Goal: Find specific page/section: Find specific page/section

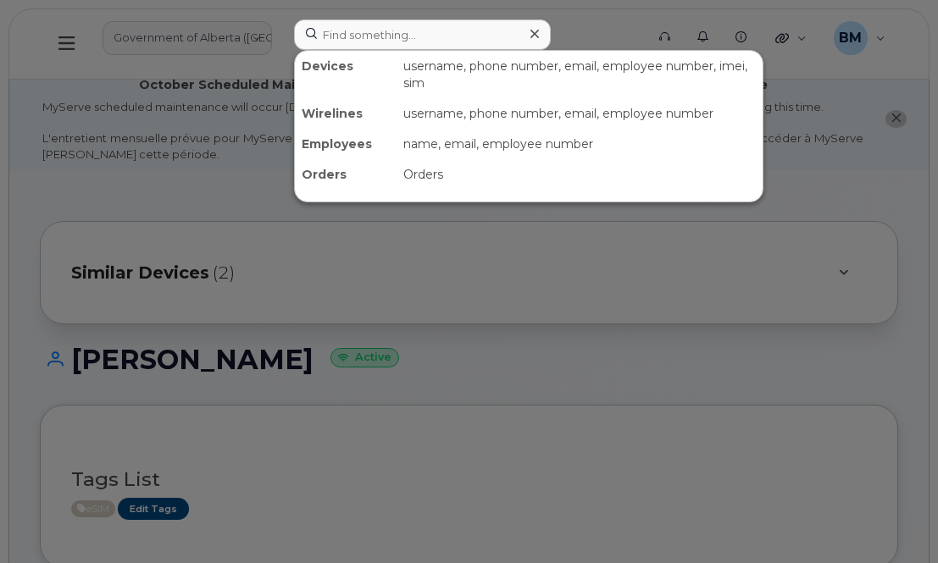
scroll to position [1032, 0]
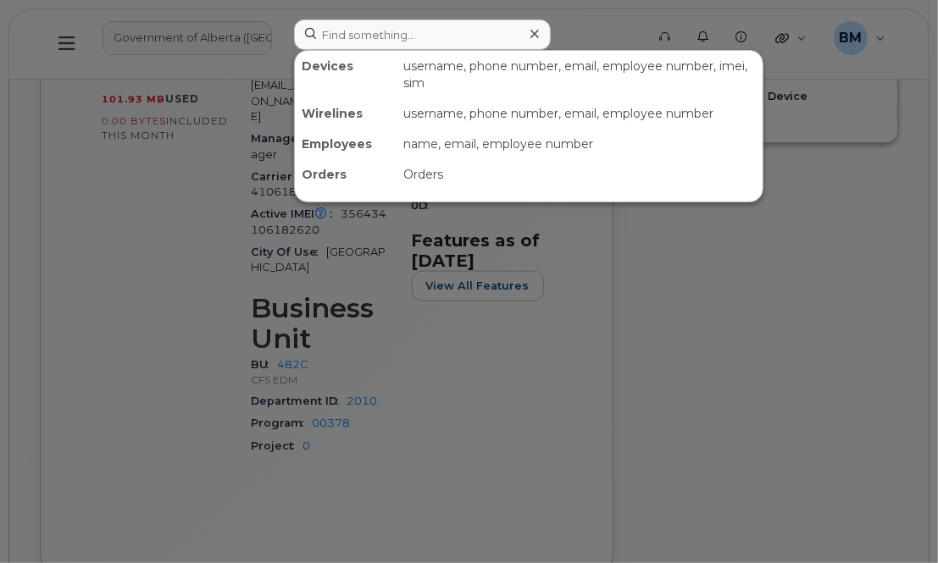
click at [363, 34] on input at bounding box center [422, 34] width 257 height 30
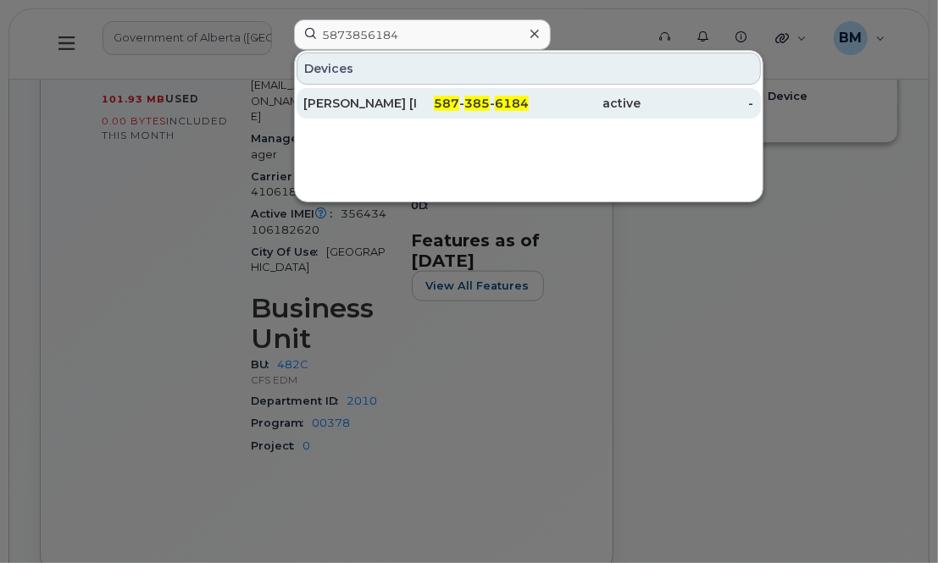
type input "5873856184"
click at [357, 101] on div "[PERSON_NAME] [PERSON_NAME]" at bounding box center [359, 103] width 113 height 17
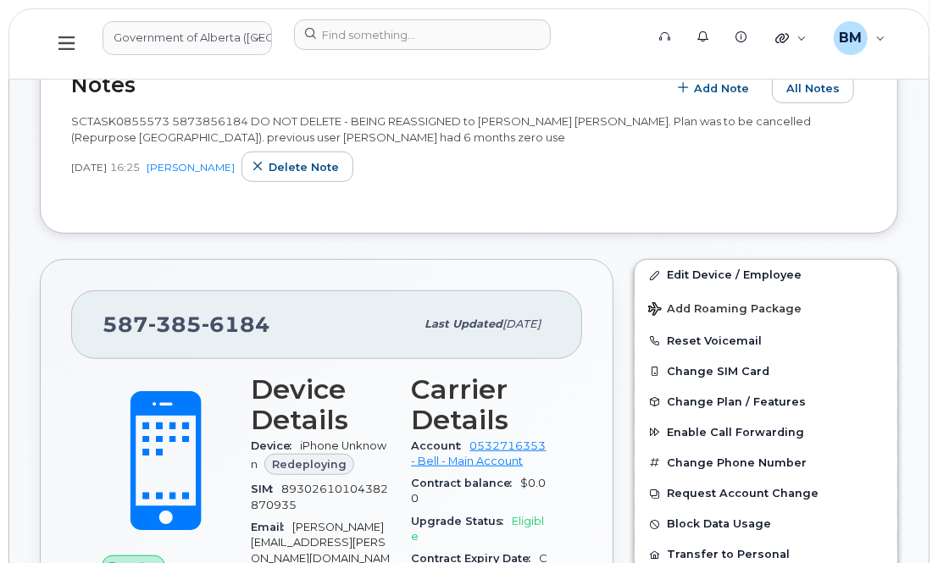
scroll to position [500, 0]
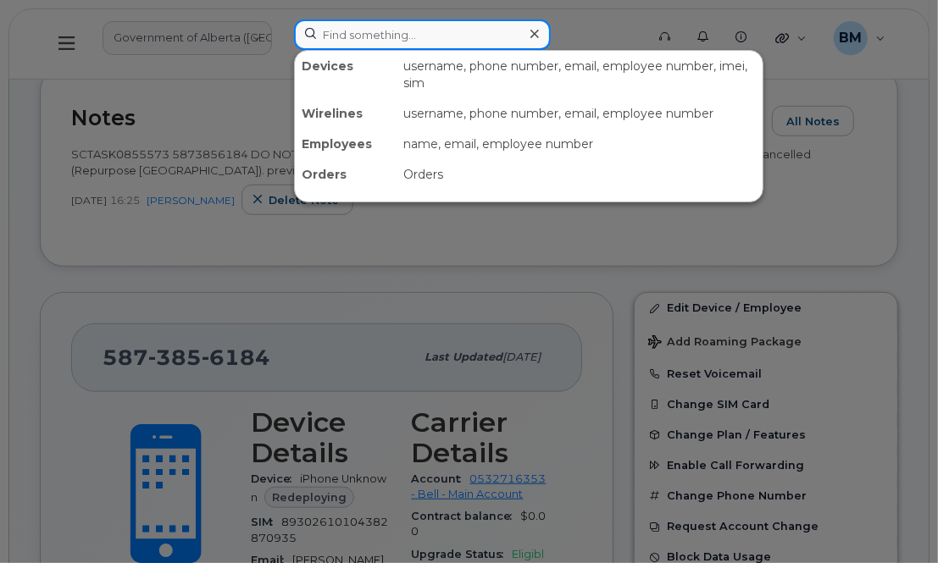
click at [369, 36] on input at bounding box center [422, 34] width 257 height 30
paste input "5873856184"
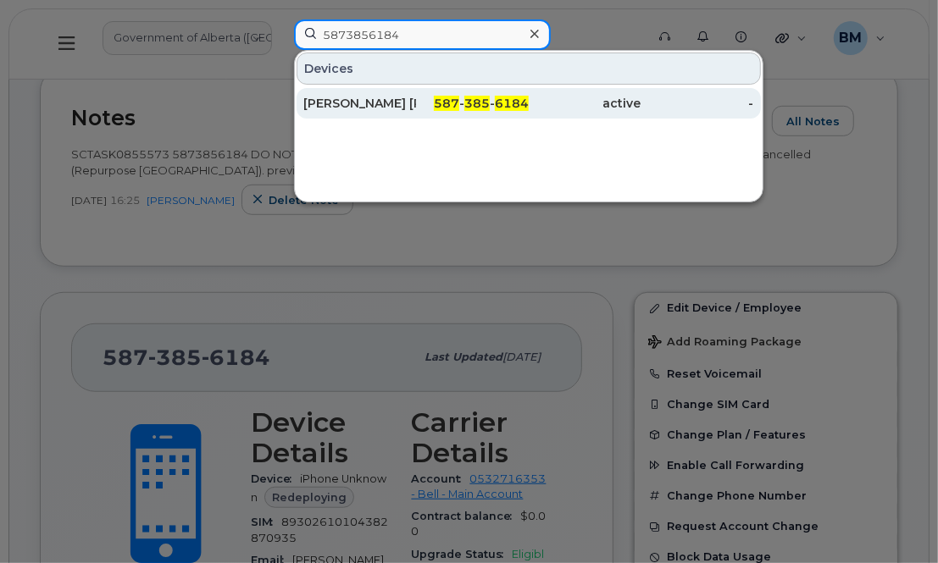
type input "5873856184"
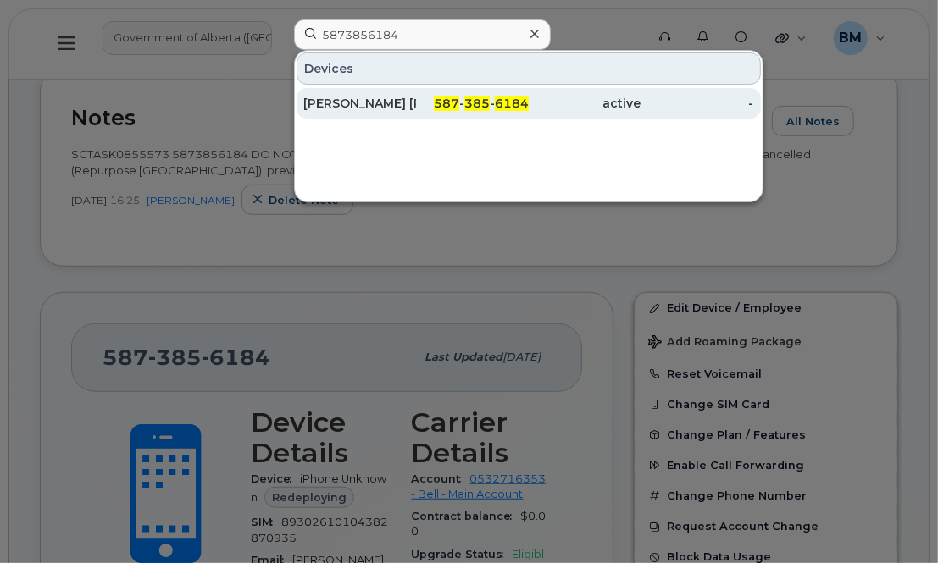
click at [361, 95] on div "Jensen Barss" at bounding box center [359, 103] width 113 height 17
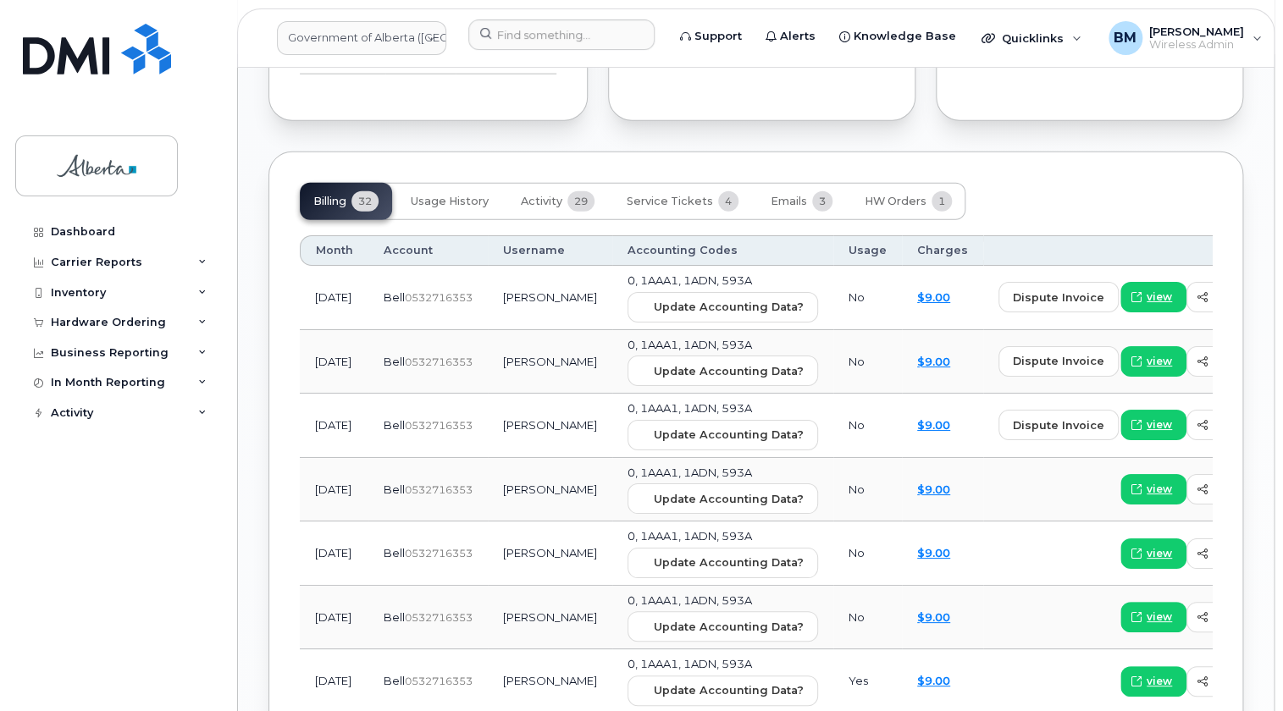
scroll to position [1694, 0]
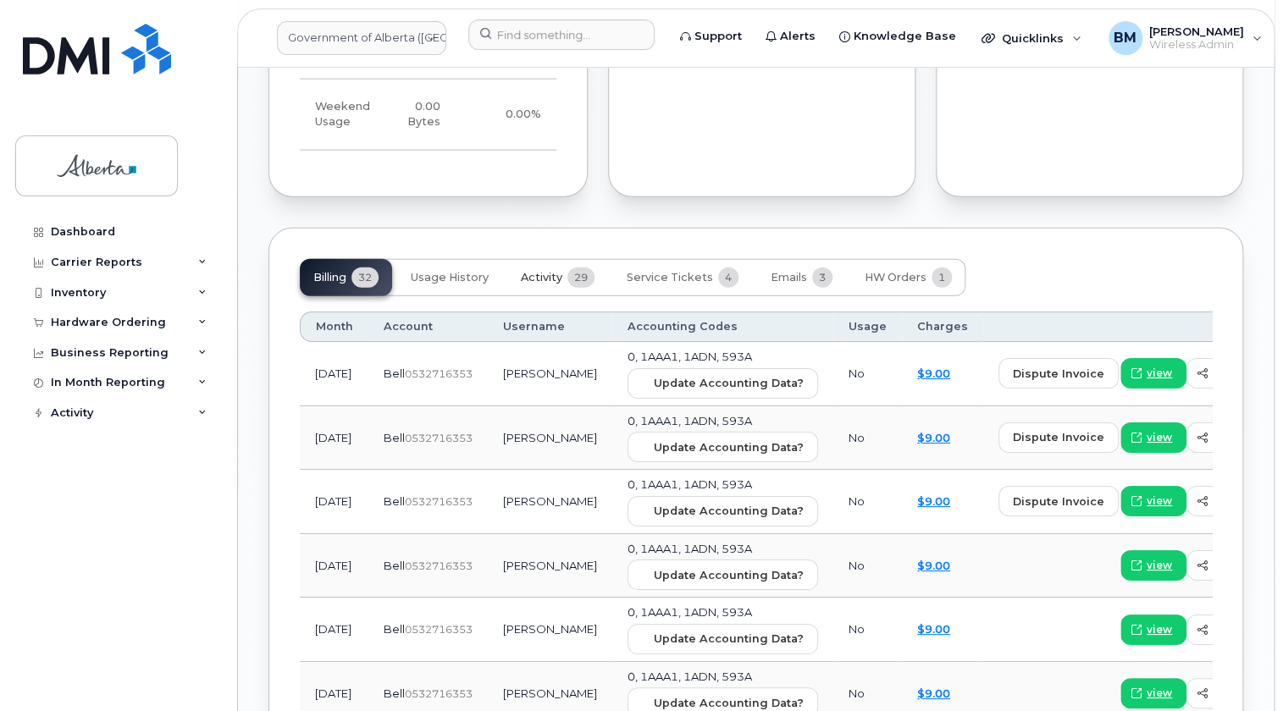
click at [544, 271] on span "Activity" at bounding box center [542, 278] width 42 height 14
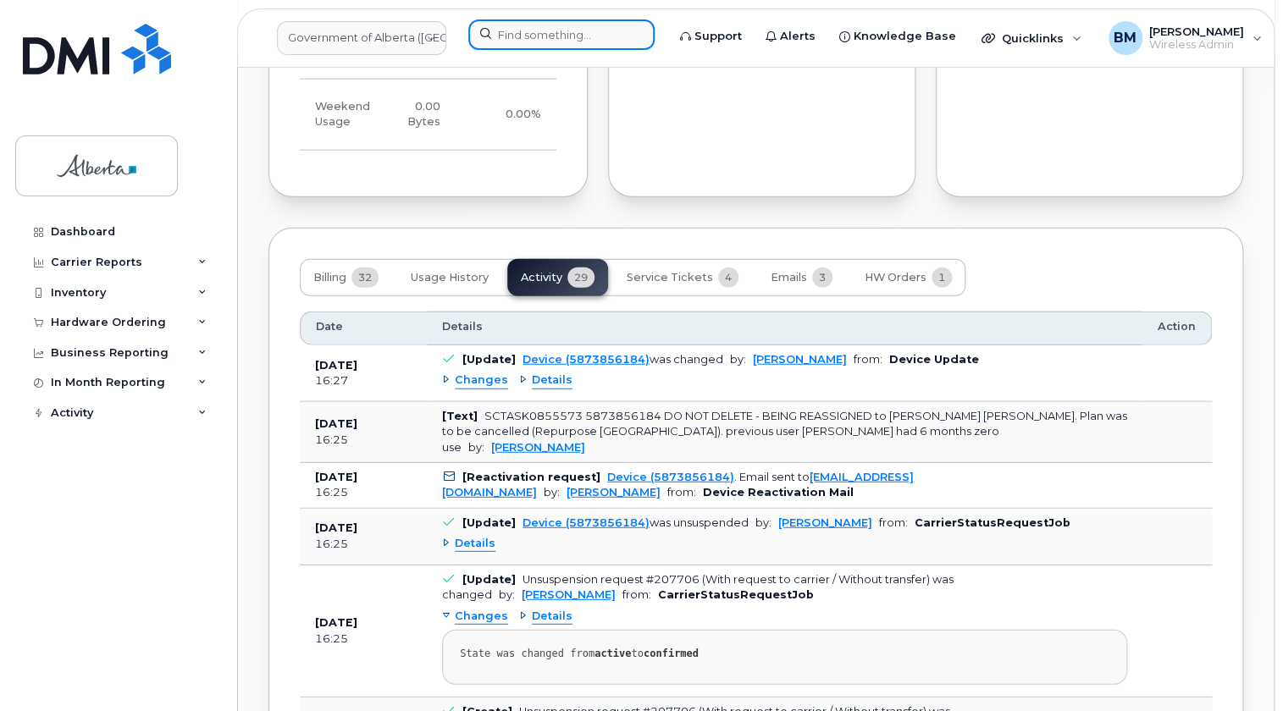
click at [490, 25] on input at bounding box center [561, 34] width 186 height 30
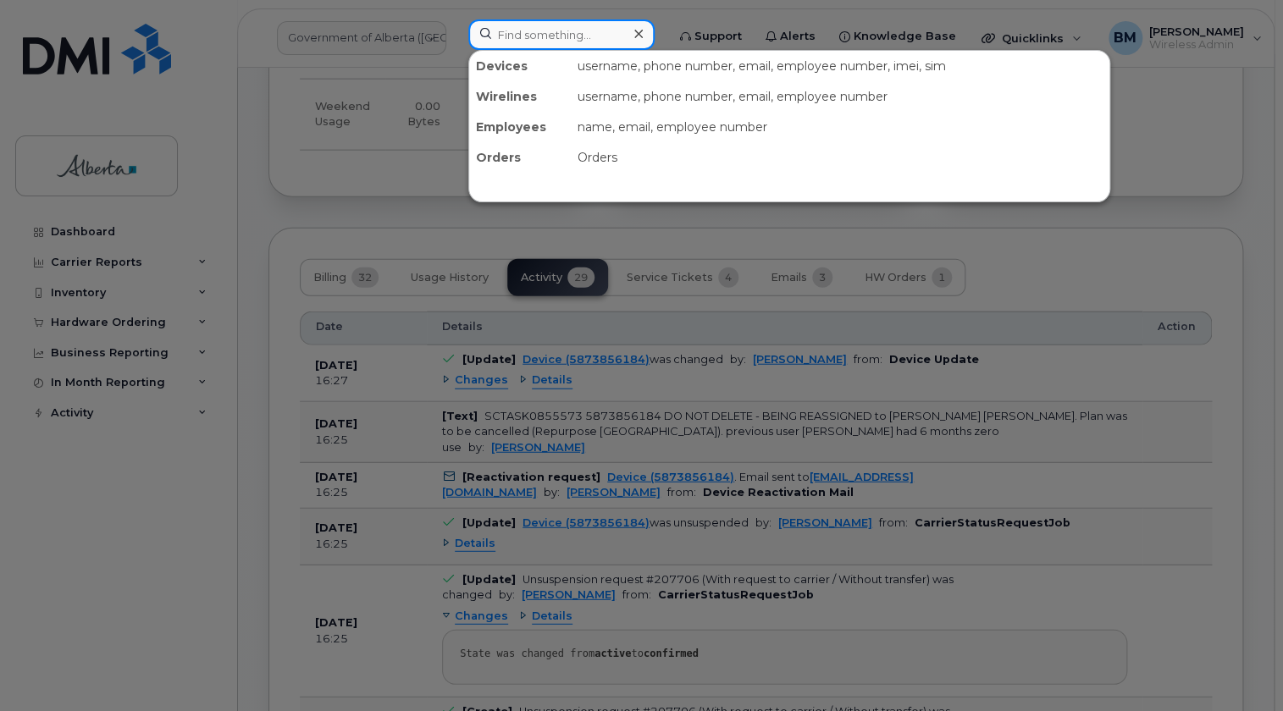
paste input "5873856314"
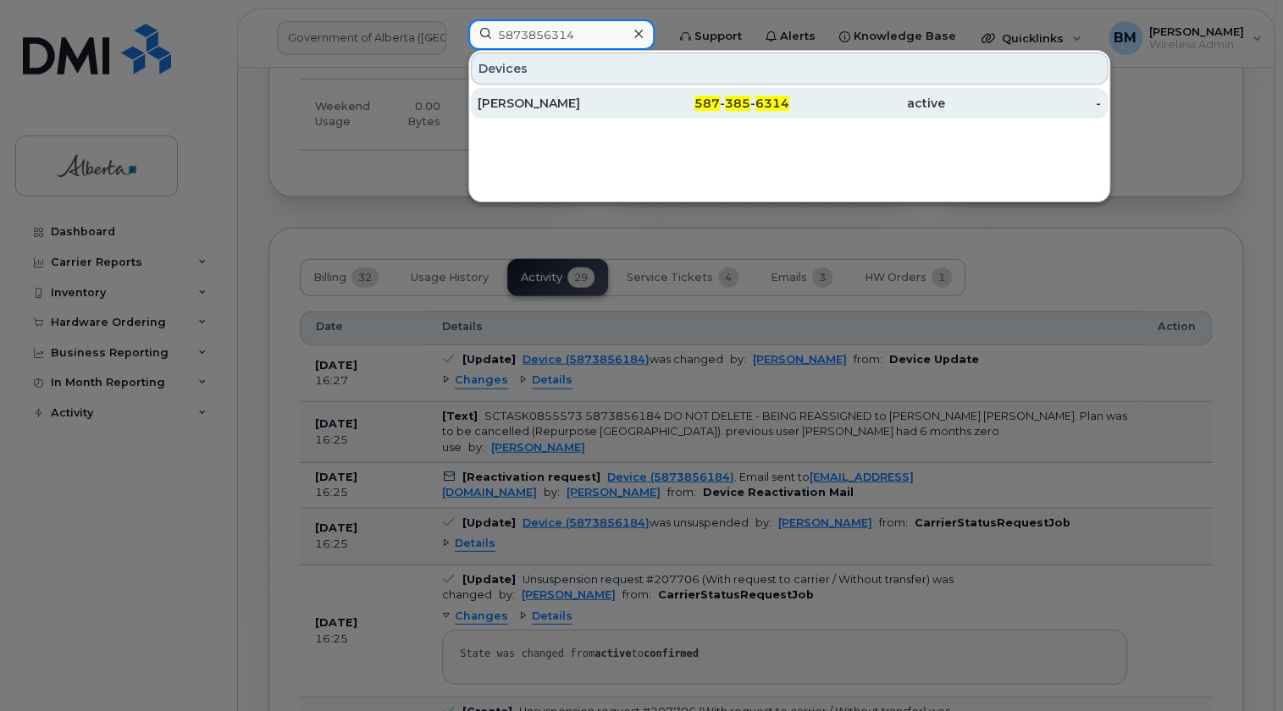
type input "5873856314"
click at [503, 107] on div "Gillian MacMinn" at bounding box center [556, 103] width 156 height 17
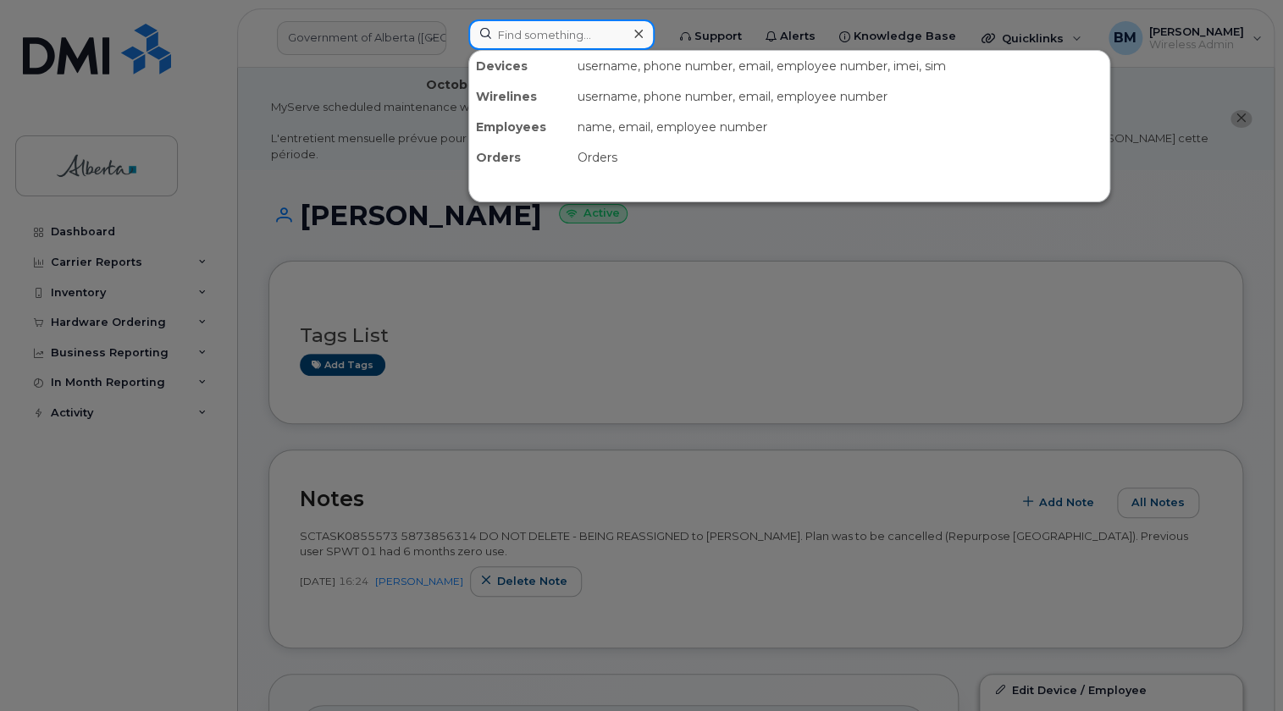
click at [565, 35] on input at bounding box center [561, 34] width 186 height 30
paste input "5873857196"
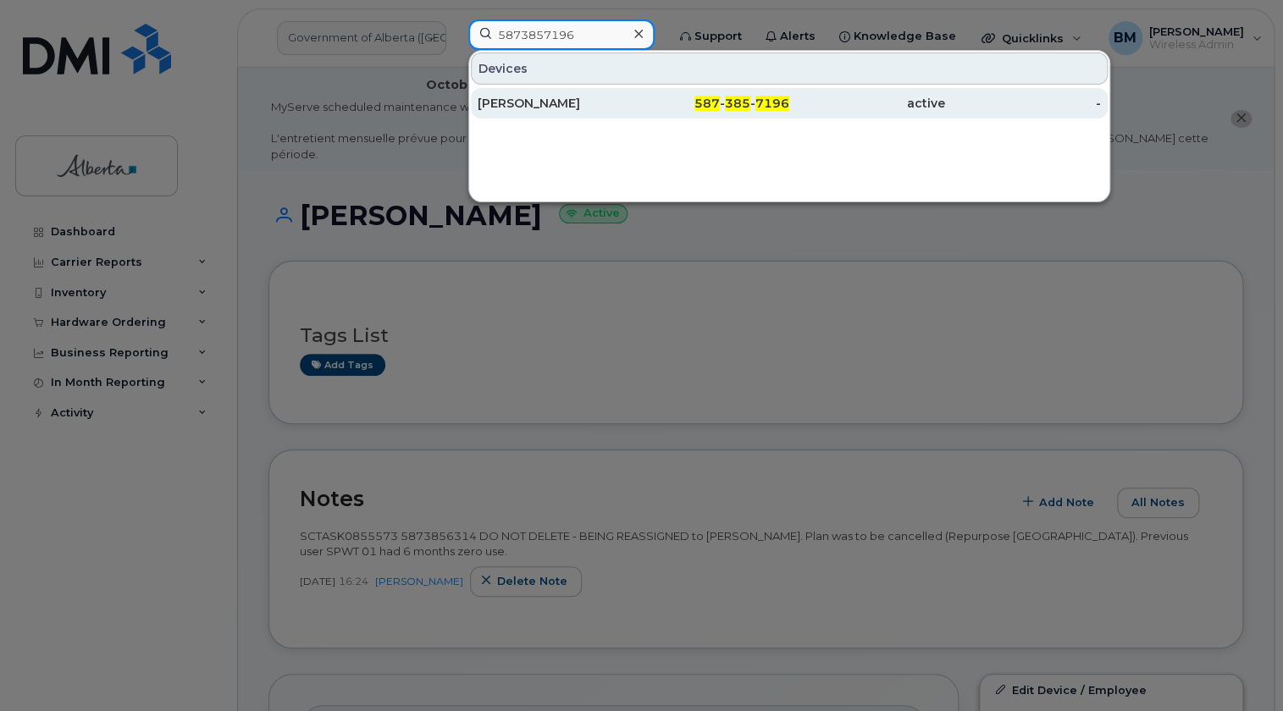
type input "5873857196"
click at [505, 103] on div "Nolan Mulligan" at bounding box center [556, 103] width 156 height 17
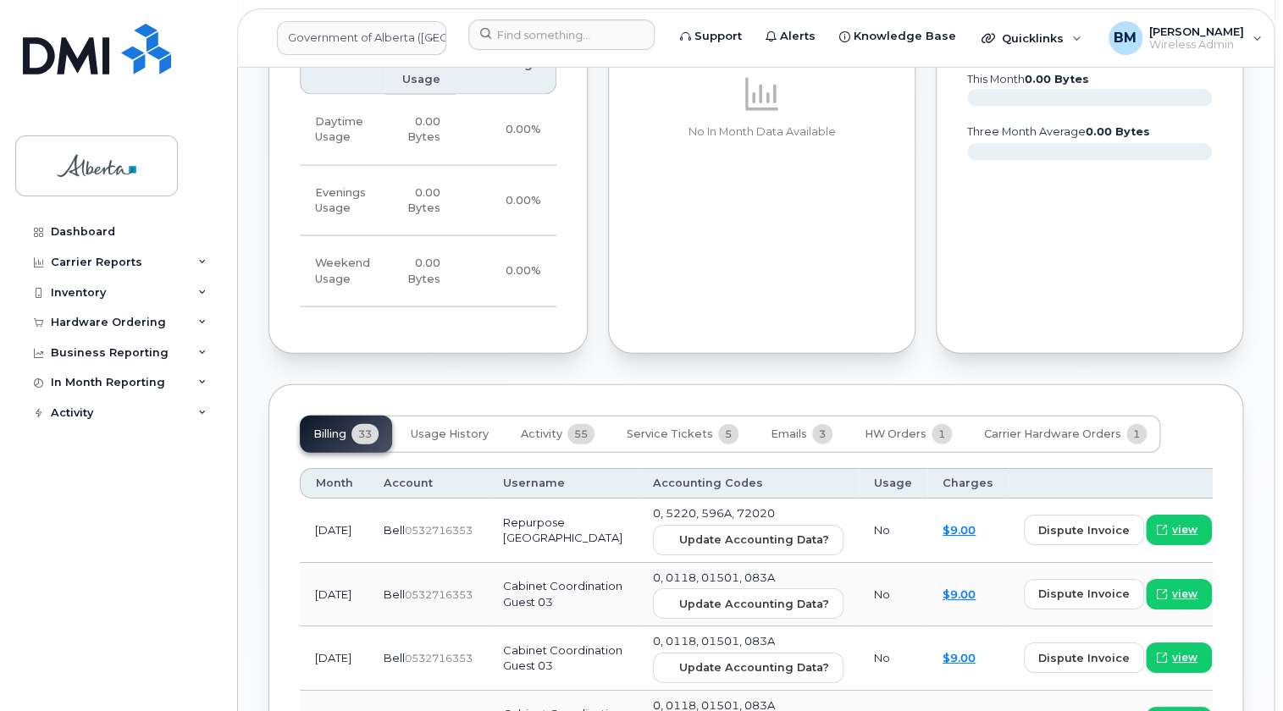
scroll to position [1463, 0]
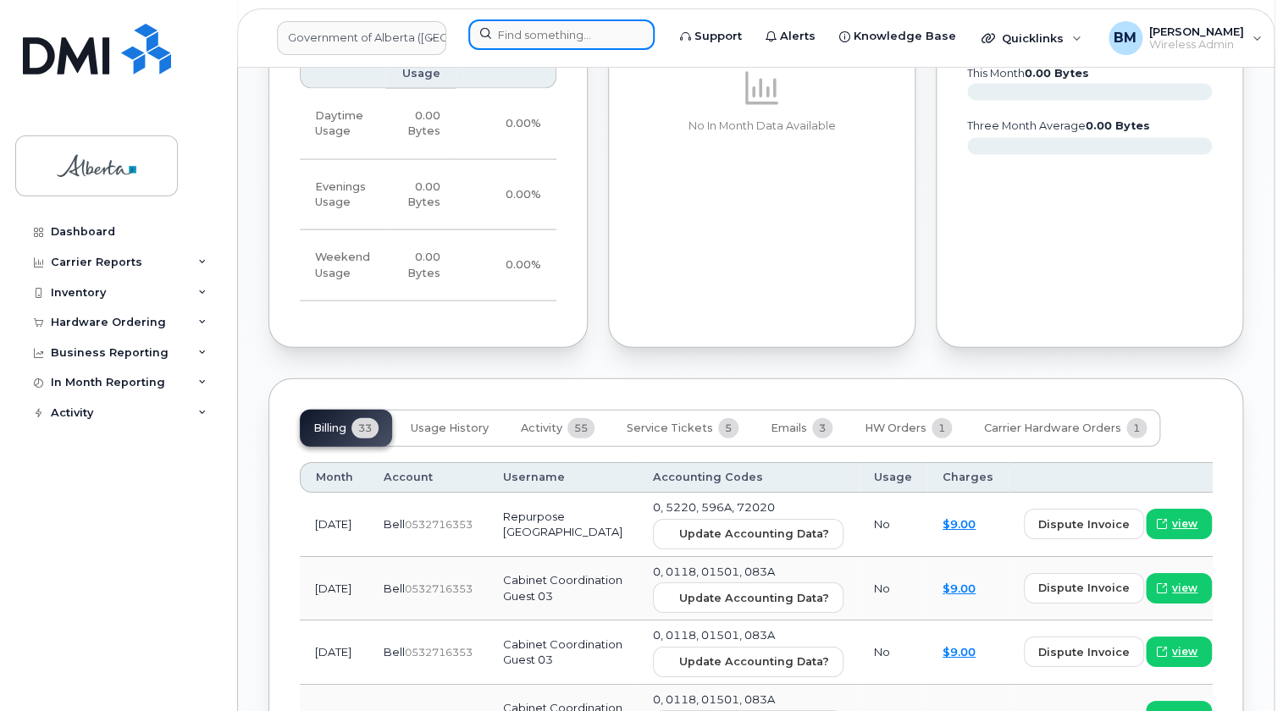
click at [557, 33] on input at bounding box center [561, 34] width 186 height 30
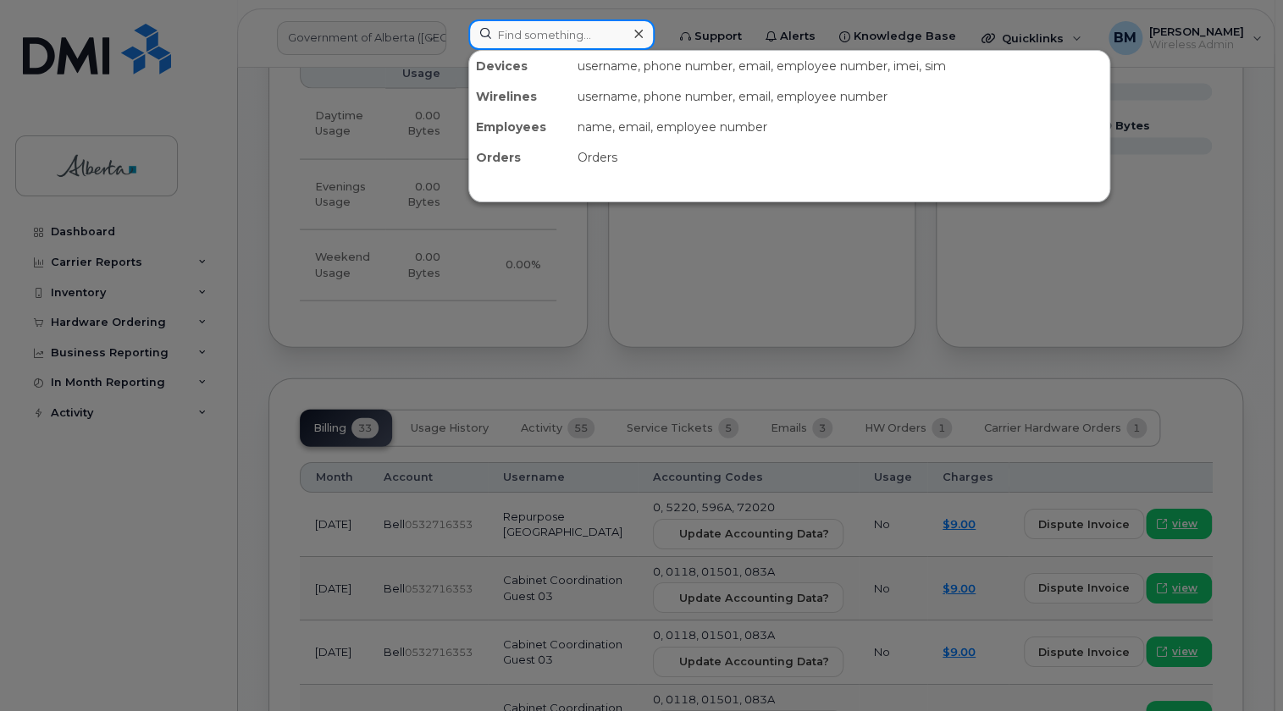
paste input "5873858520"
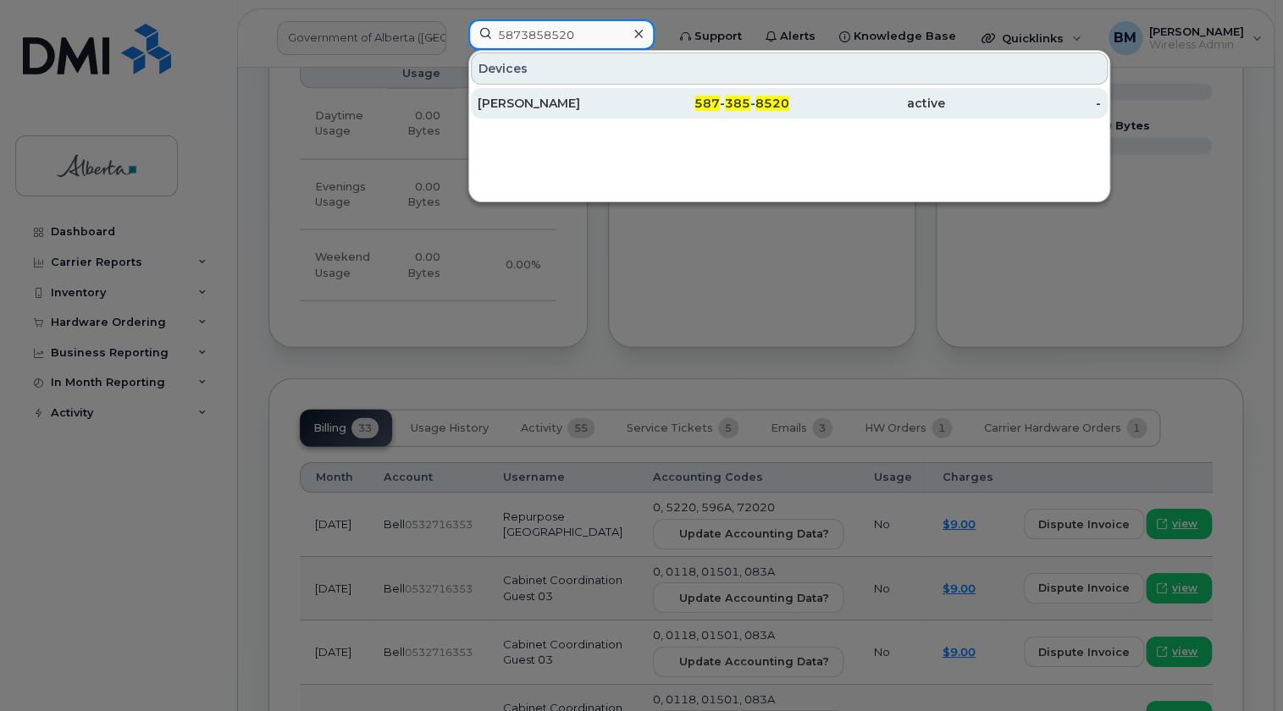
type input "5873858520"
click at [508, 102] on div "Patrick Theriault" at bounding box center [556, 103] width 156 height 17
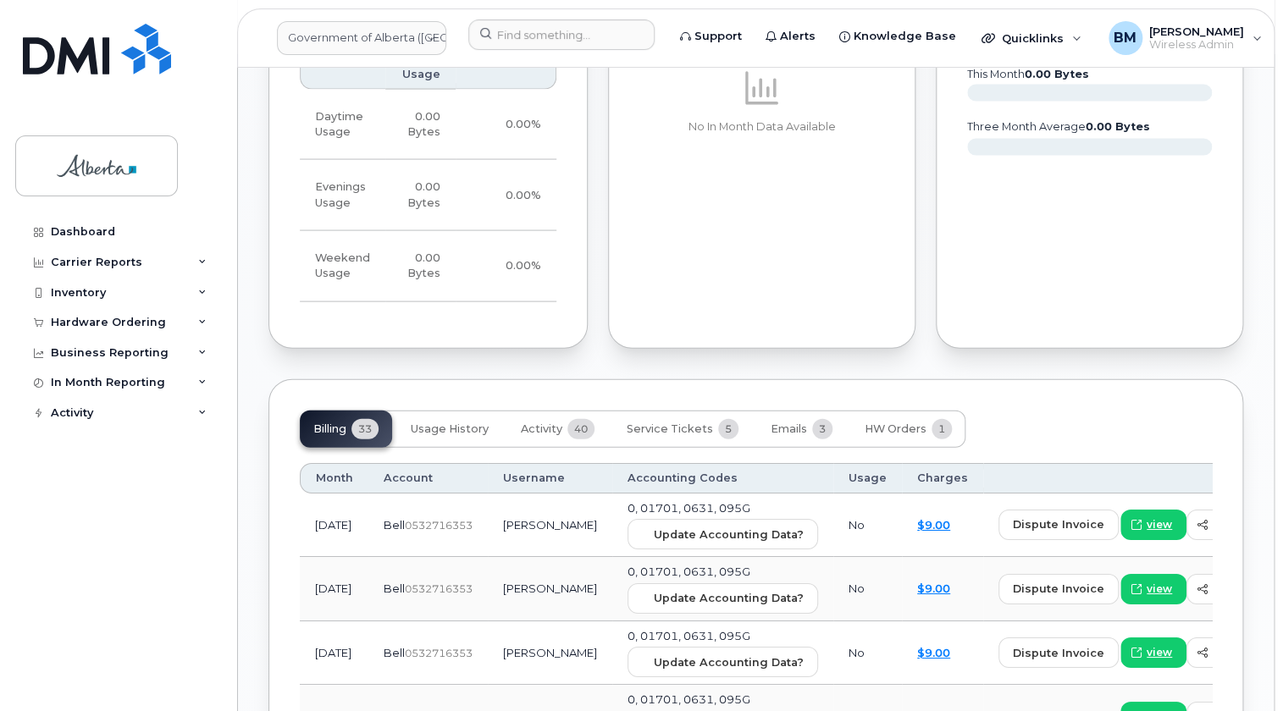
scroll to position [1463, 0]
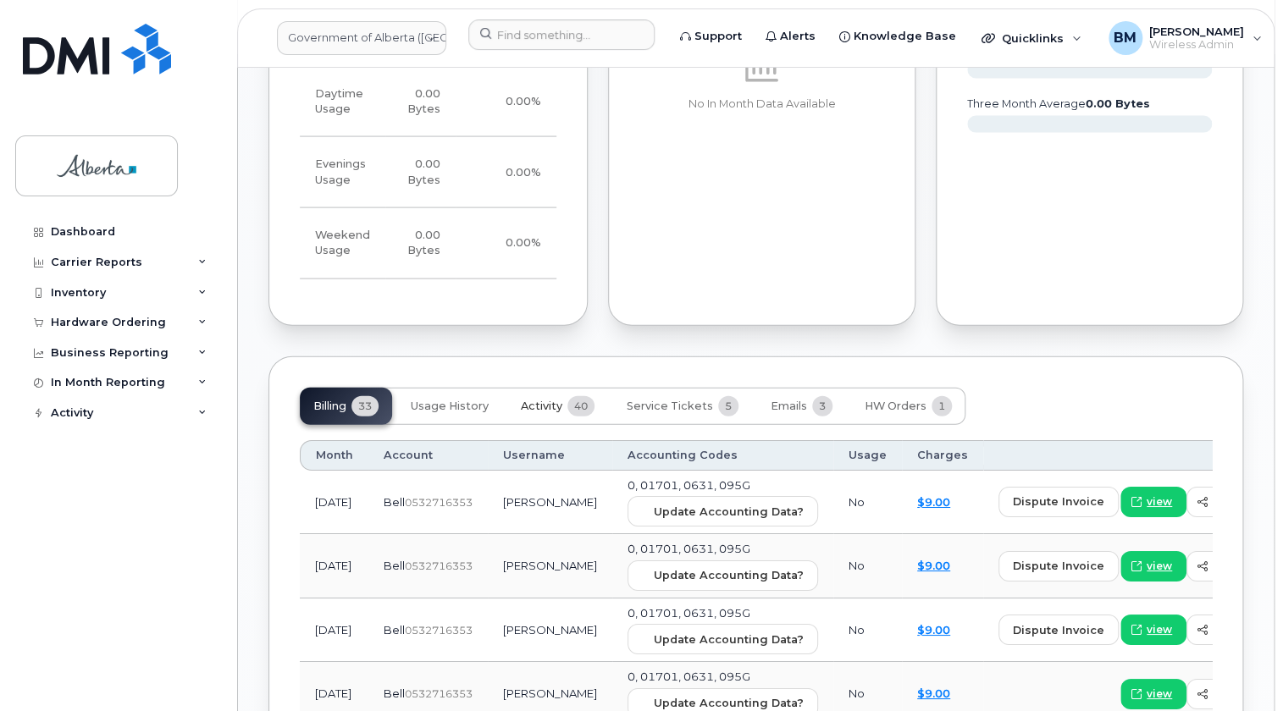
click at [537, 400] on span "Activity" at bounding box center [542, 407] width 42 height 14
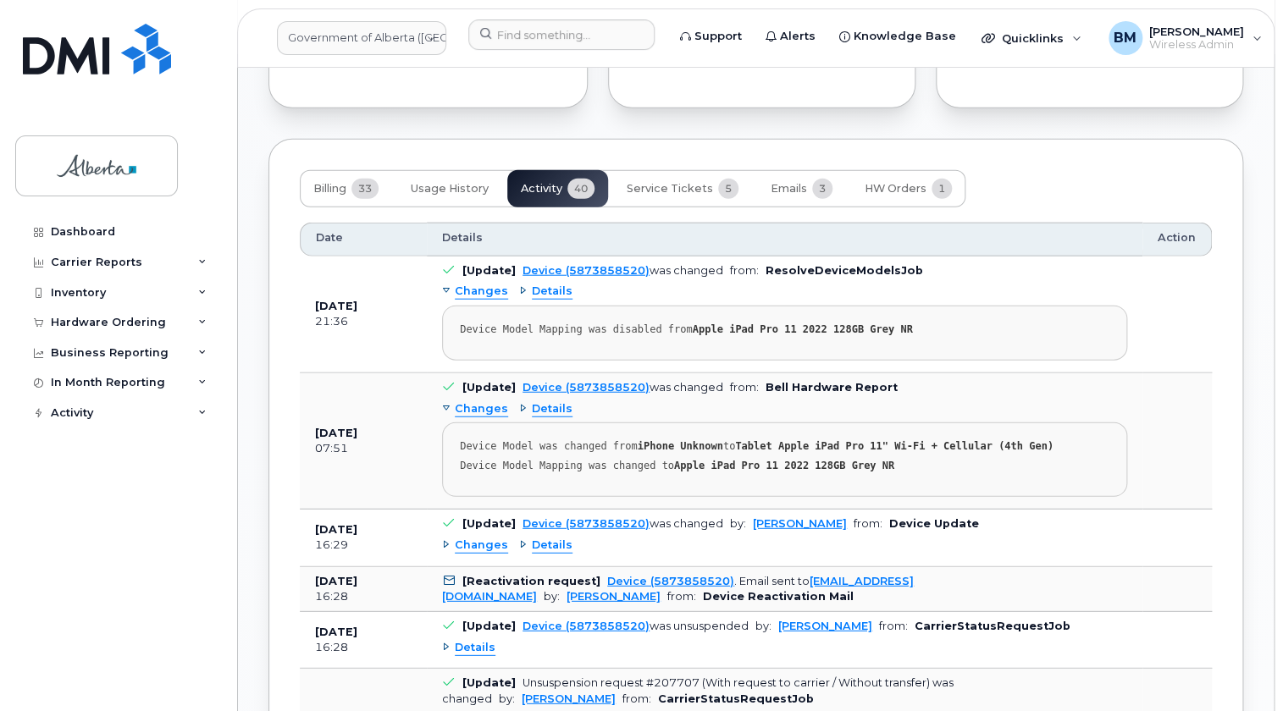
scroll to position [1694, 0]
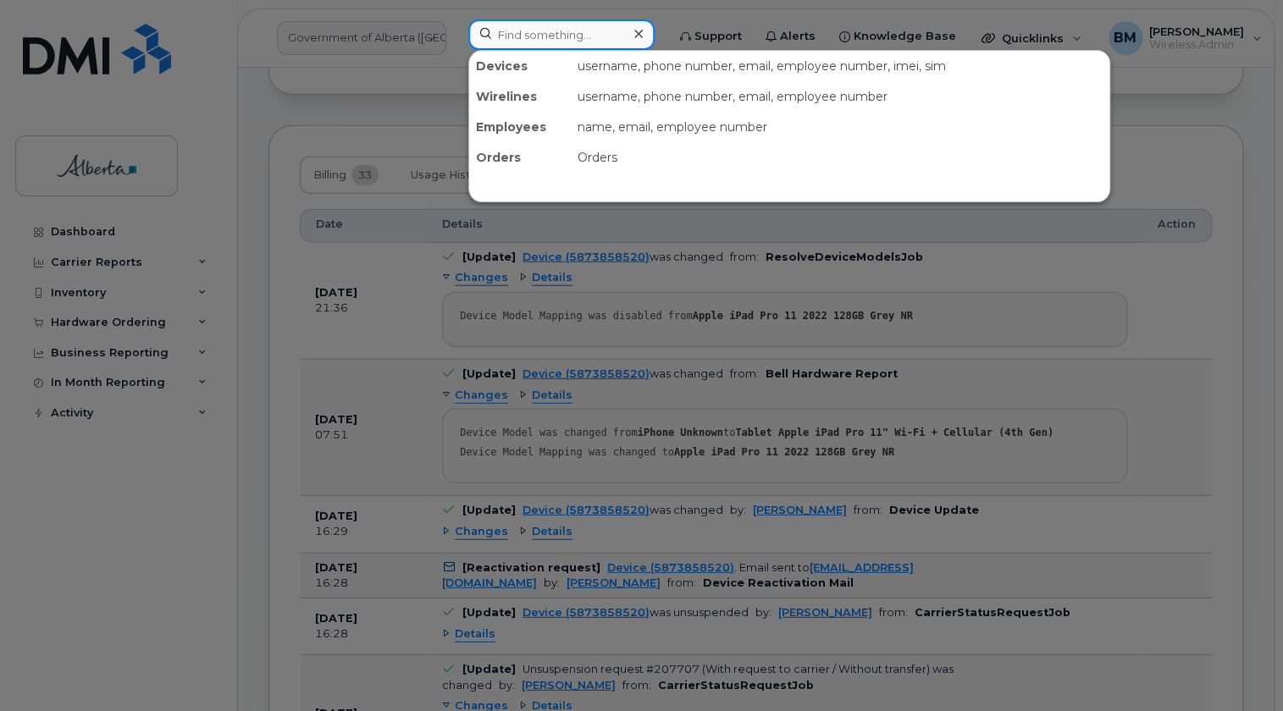
click at [506, 38] on input at bounding box center [561, 34] width 186 height 30
paste input "7802039751"
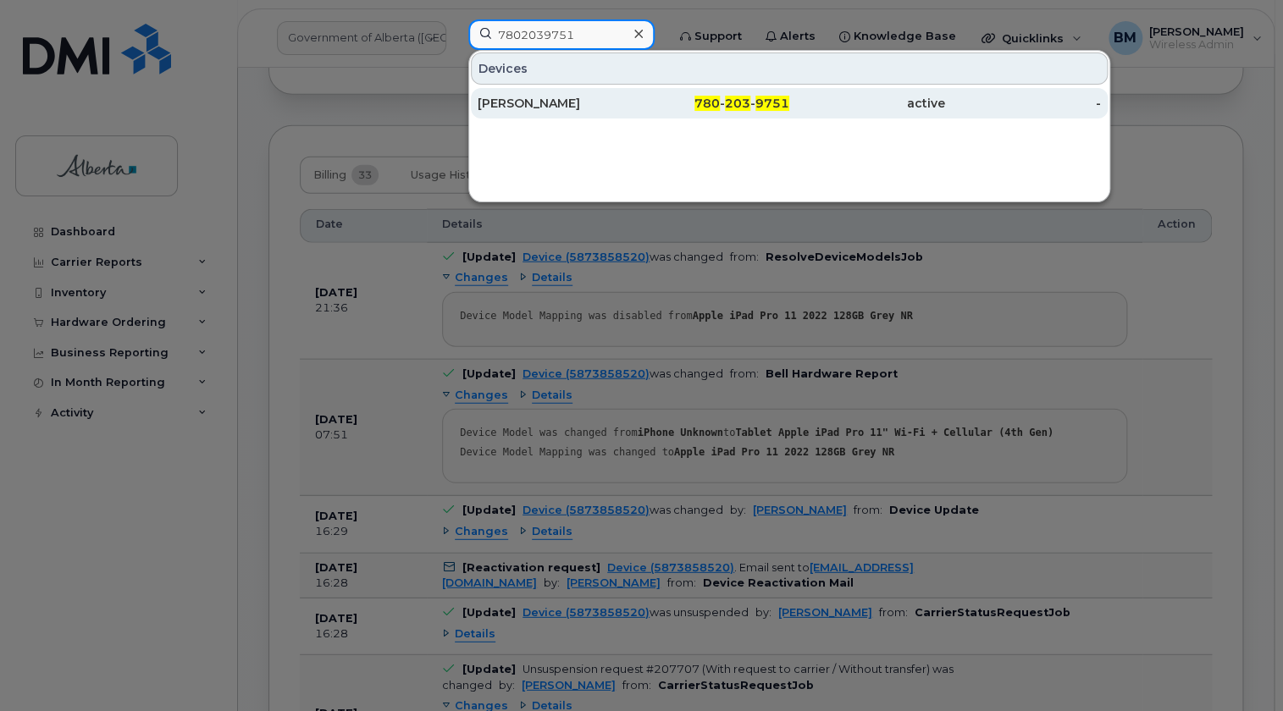
type input "7802039751"
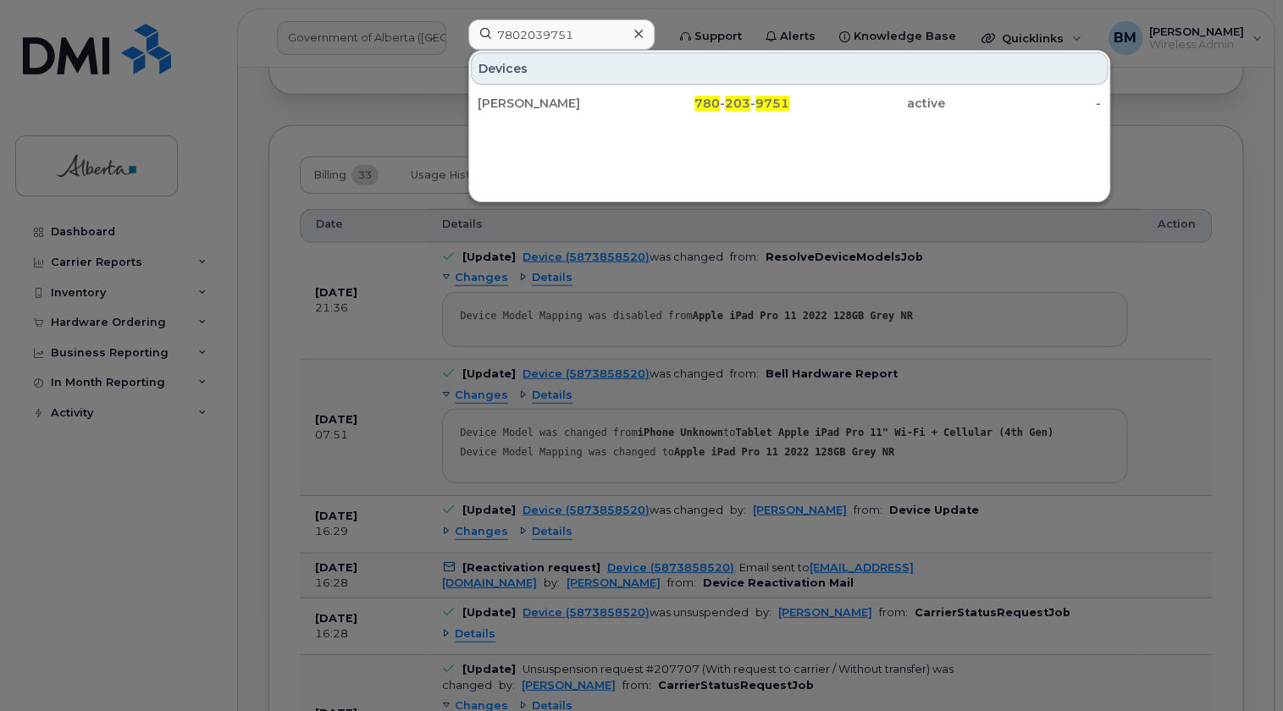
drag, startPoint x: 509, startPoint y: 100, endPoint x: 534, endPoint y: 185, distance: 89.2
click at [509, 101] on div "Erin Kelly" at bounding box center [556, 103] width 156 height 17
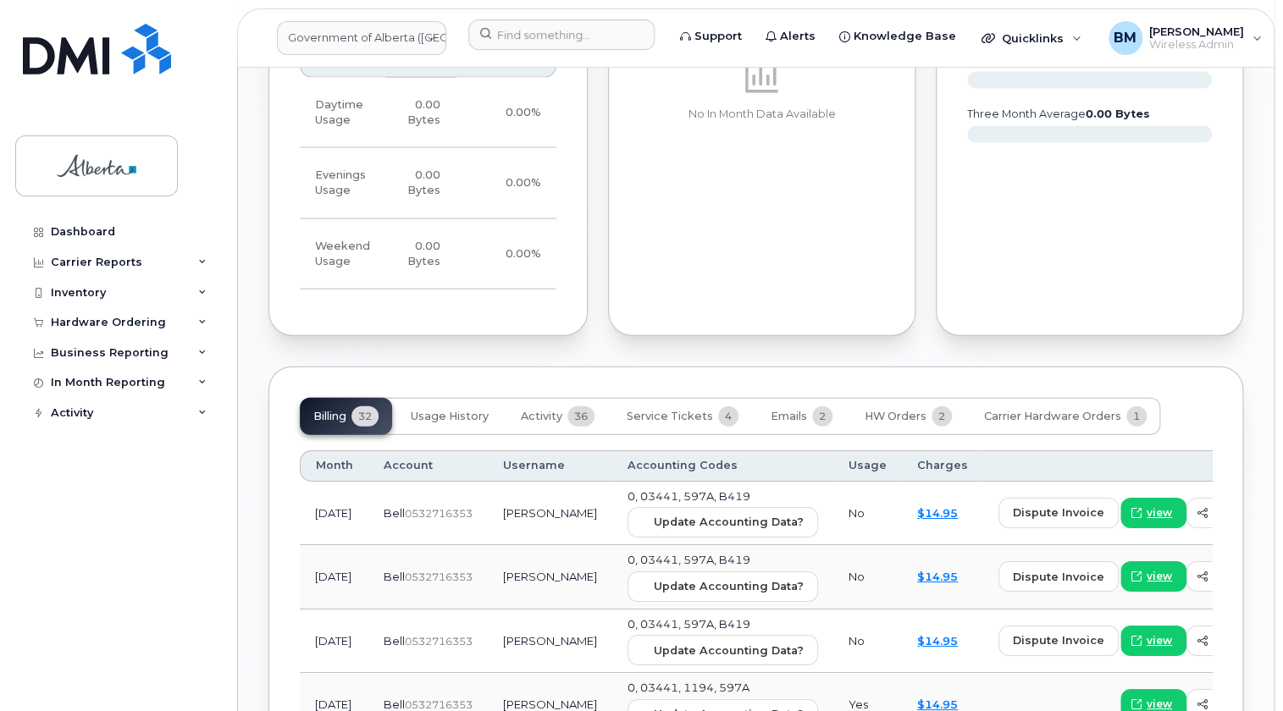
scroll to position [1540, 0]
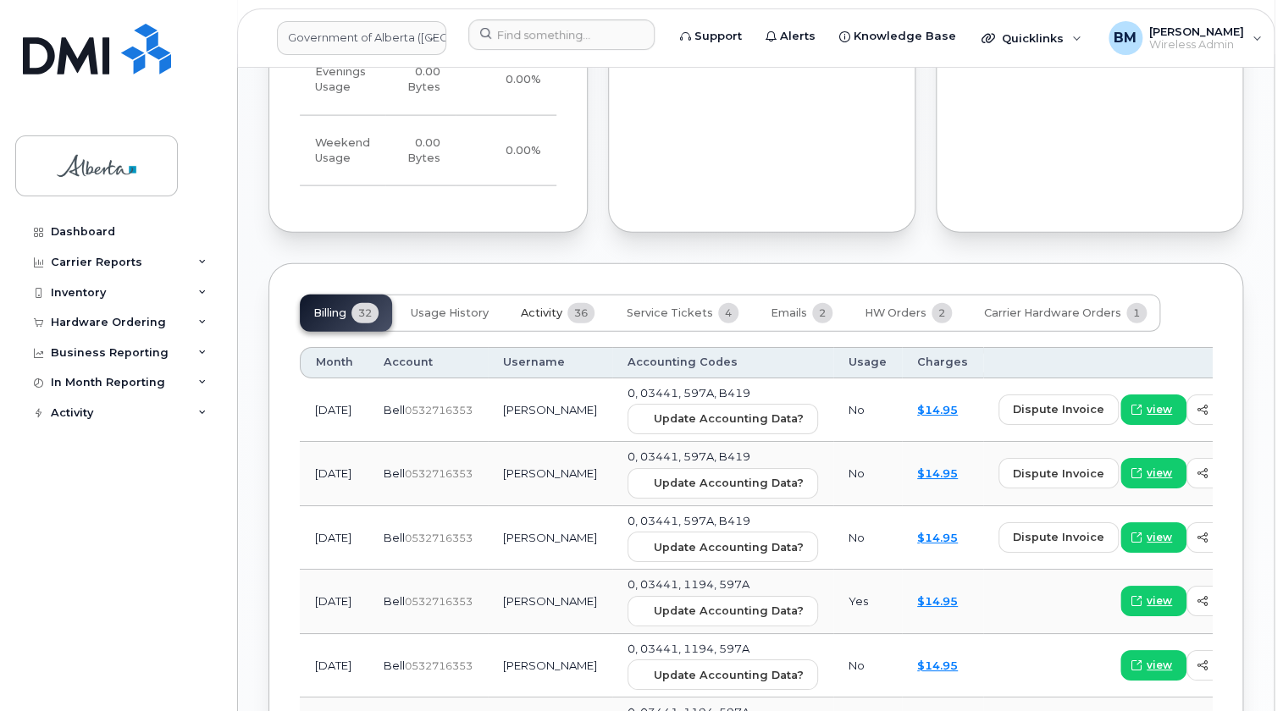
click at [546, 307] on span "Activity" at bounding box center [542, 314] width 42 height 14
